Goal: Information Seeking & Learning: Learn about a topic

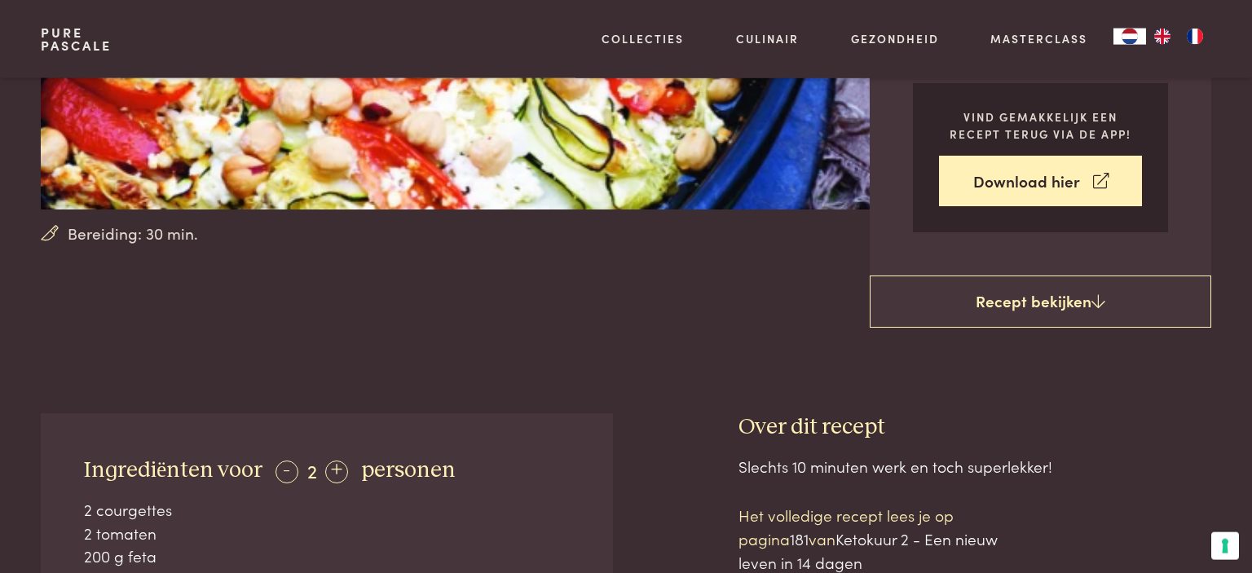
scroll to position [344, 0]
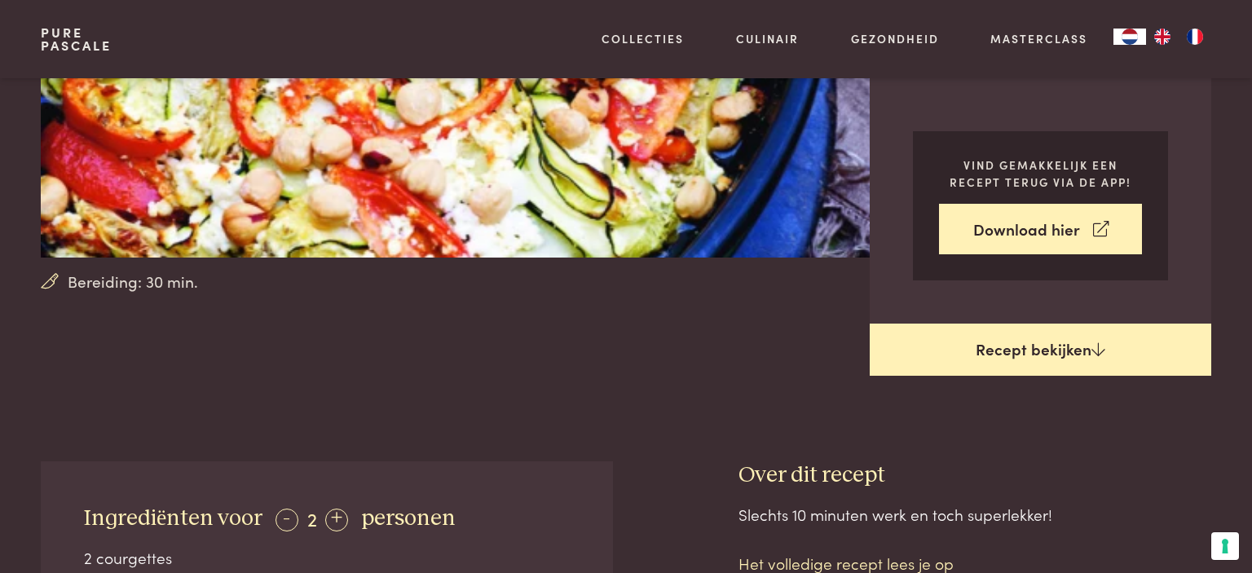
click at [1034, 350] on link "Recept bekijken" at bounding box center [1041, 350] width 342 height 52
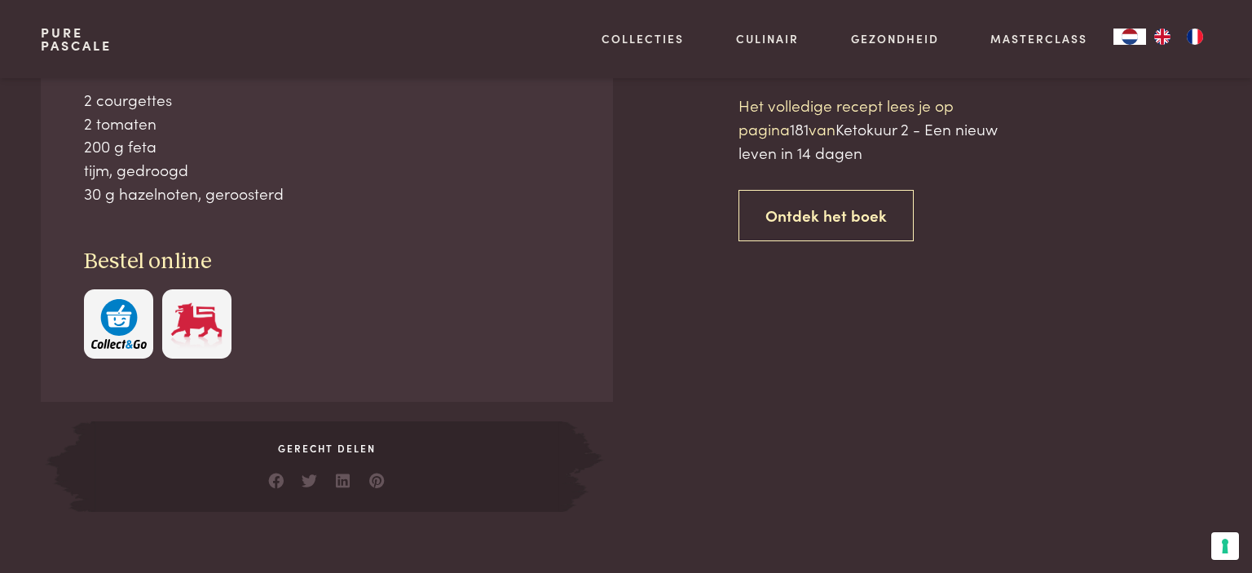
scroll to position [804, 0]
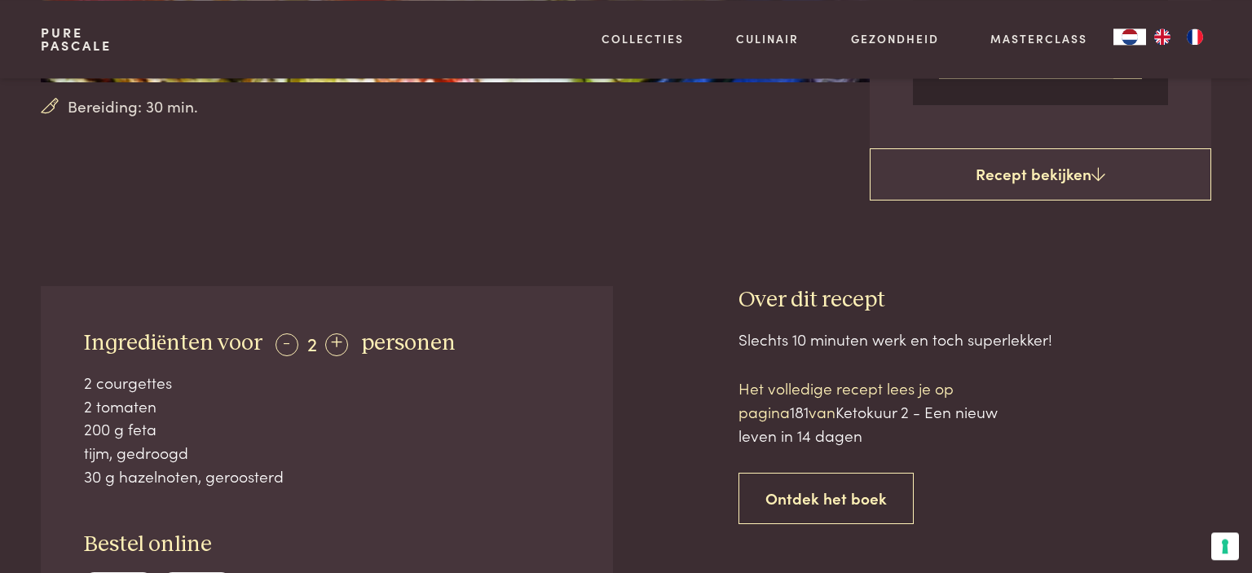
scroll to position [545, 0]
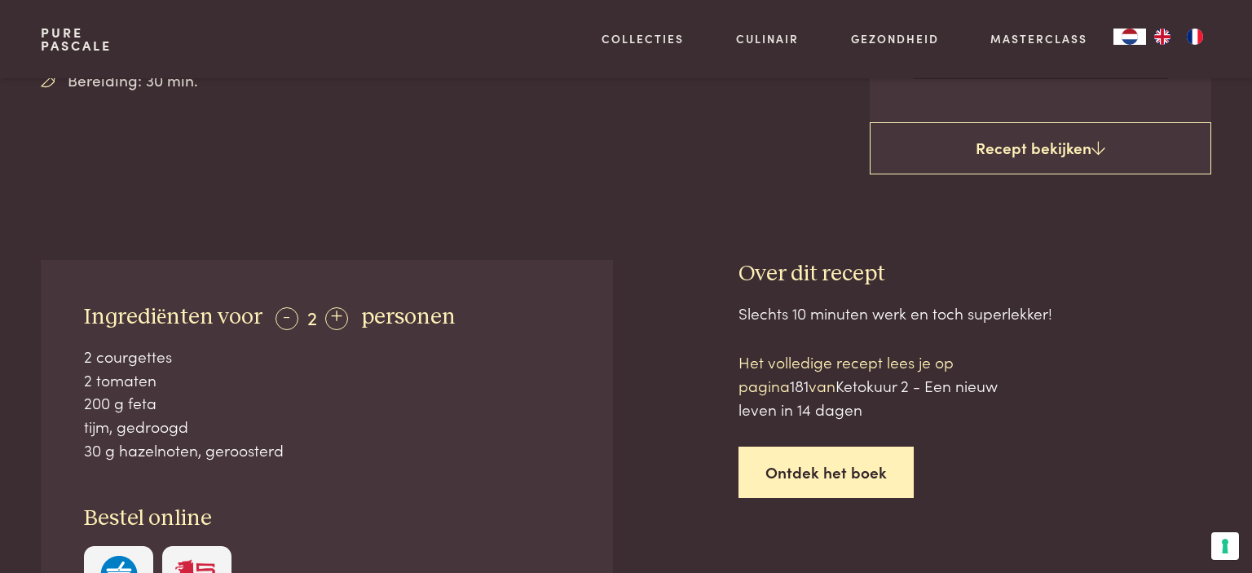
click at [871, 481] on link "Ontdek het boek" at bounding box center [825, 472] width 175 height 51
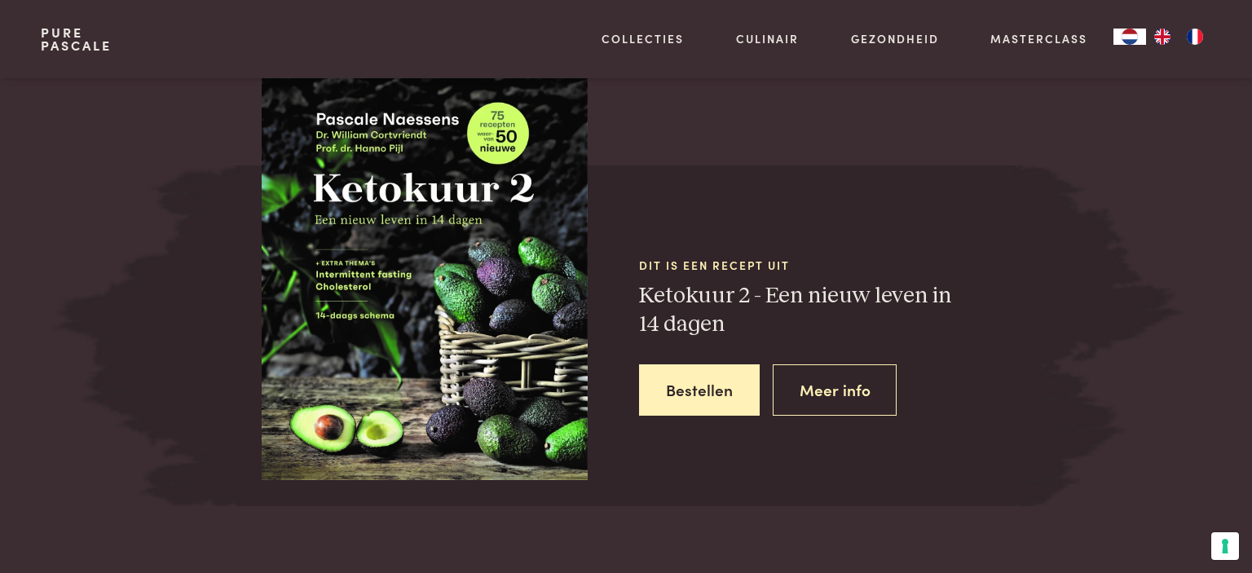
scroll to position [1485, 0]
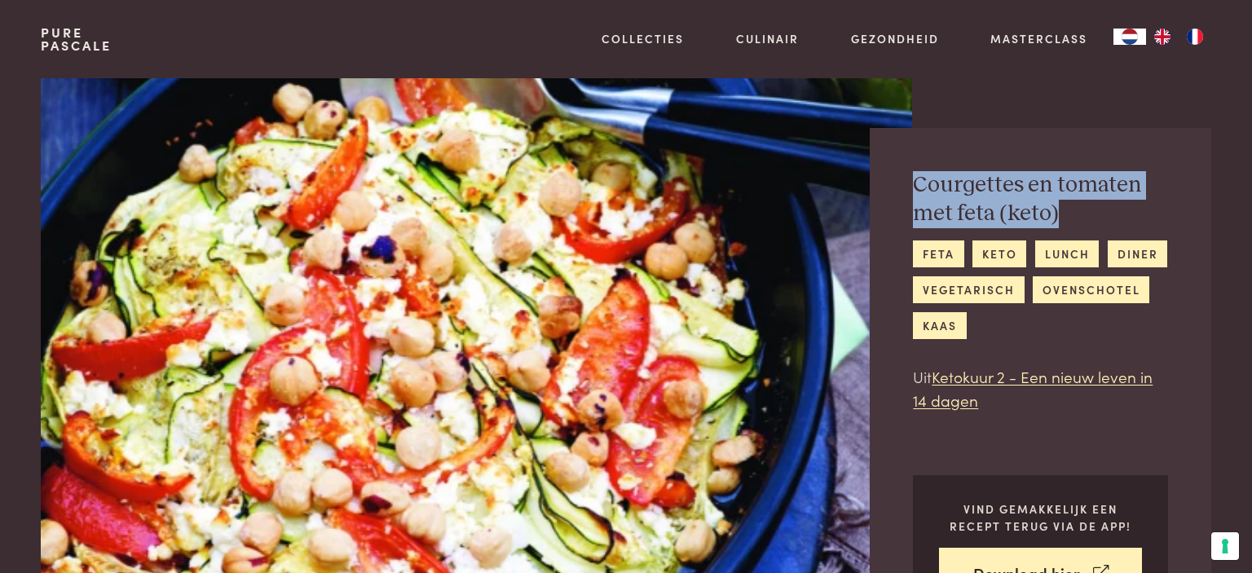
drag, startPoint x: 1071, startPoint y: 209, endPoint x: 906, endPoint y: 188, distance: 166.8
click at [906, 188] on div "Courgettes en tomaten met feta (keto) feta keto lunch diner vegetarisch ovensch…" at bounding box center [1041, 398] width 342 height 540
copy h2 "Courgettes en tomaten met feta (keto)"
